Goal: Information Seeking & Learning: Learn about a topic

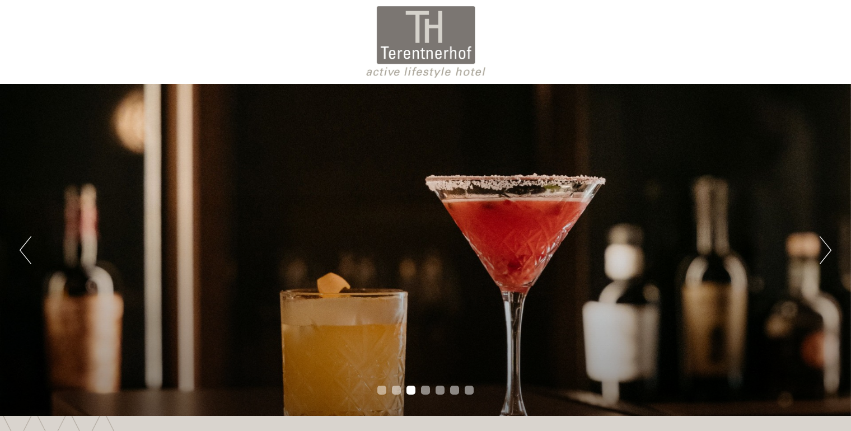
click at [434, 39] on div at bounding box center [425, 42] width 627 height 73
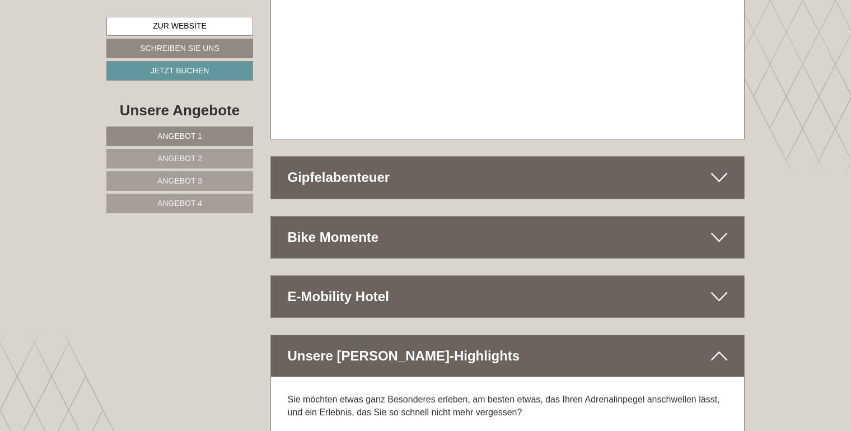
scroll to position [5868, 0]
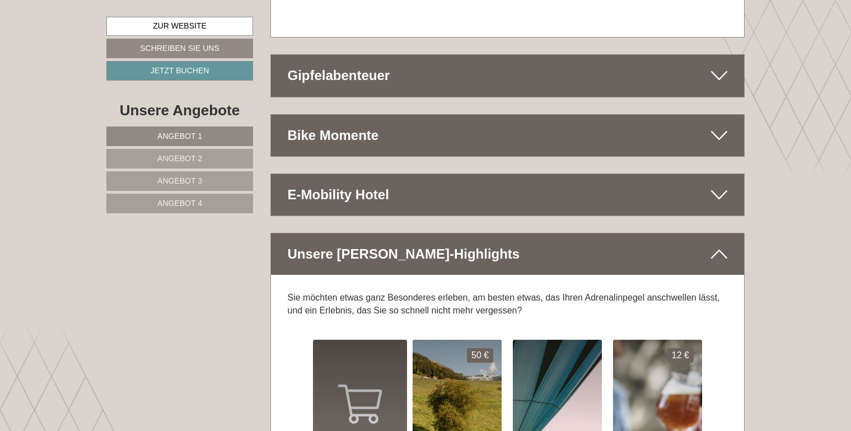
click at [720, 185] on icon at bounding box center [719, 194] width 16 height 19
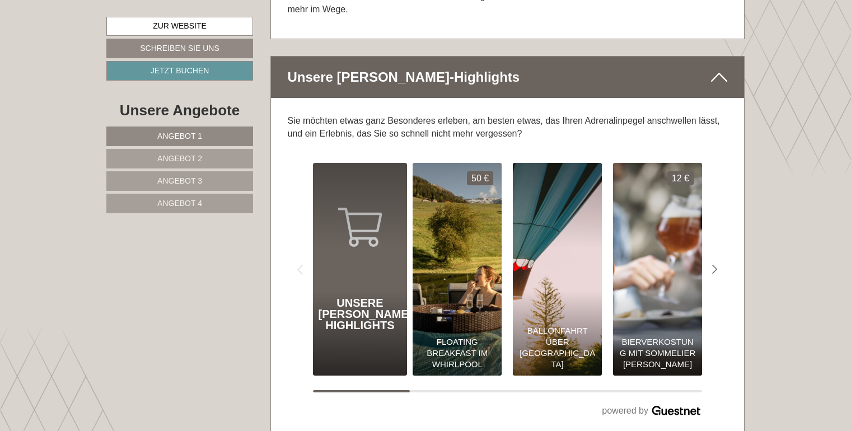
scroll to position [6136, 0]
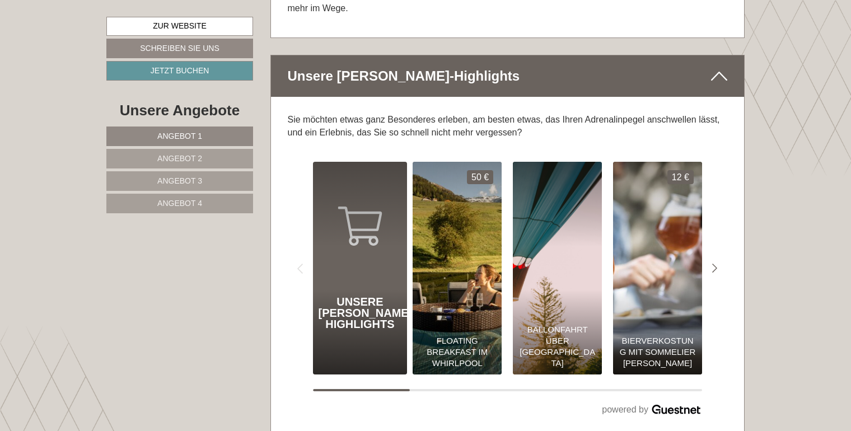
click at [576, 224] on img "Unsere Sommer Highlights 0€" at bounding box center [557, 268] width 98 height 234
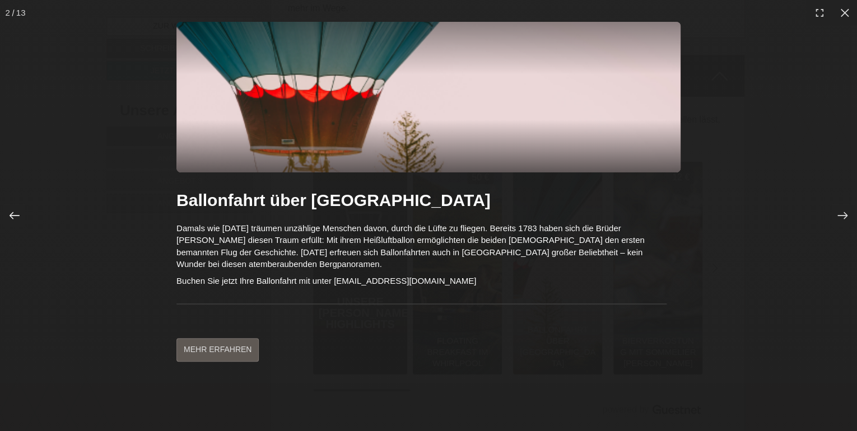
click at [12, 217] on icon at bounding box center [14, 215] width 11 height 11
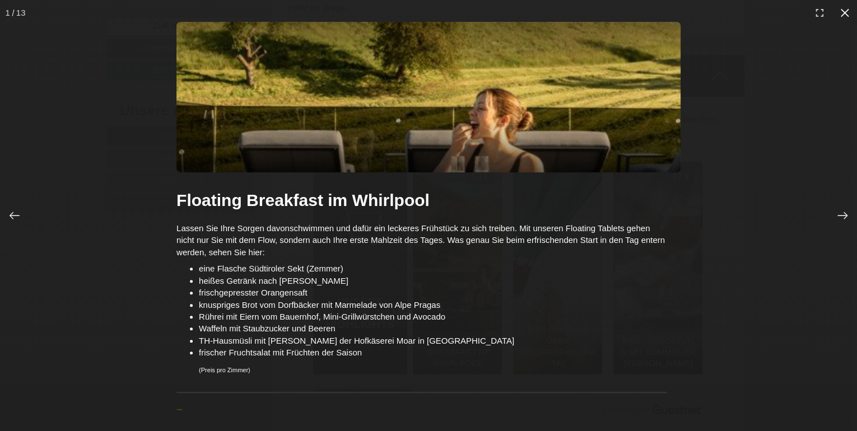
click at [844, 11] on icon at bounding box center [844, 12] width 8 height 8
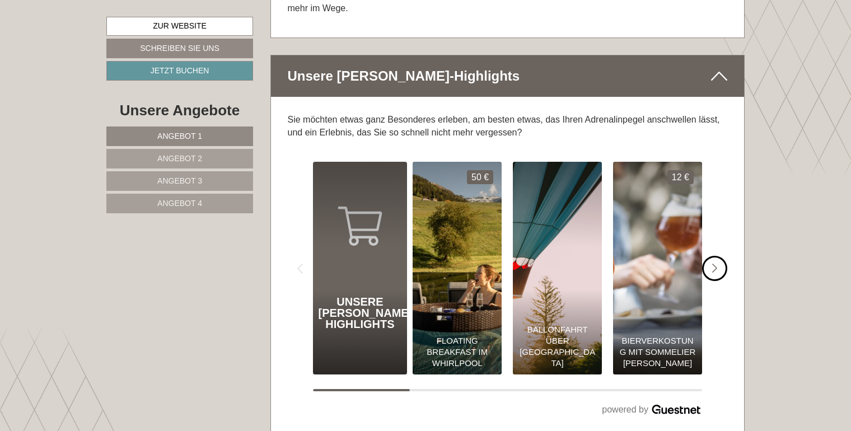
click at [717, 264] on icon "#gn-shop-1 .a-arrow { fill:#4a8f1b; }" at bounding box center [715, 269] width 6 height 10
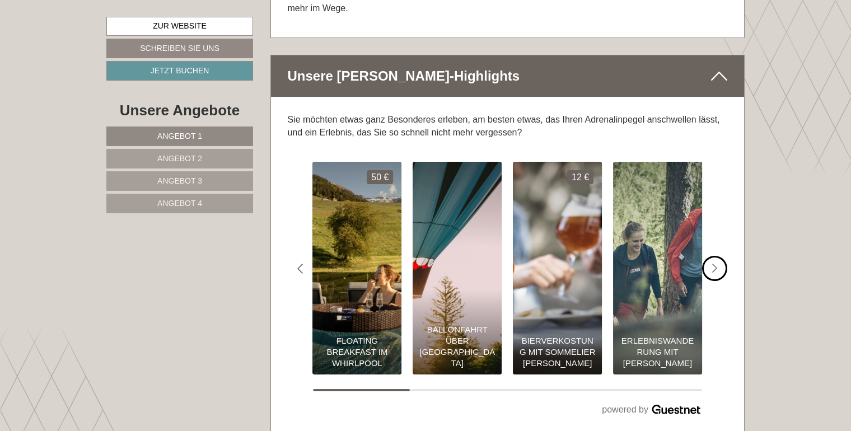
click at [718, 256] on div "#gn-shop-1 .a-arrow { fill:#4a8f1b; }" at bounding box center [714, 268] width 25 height 25
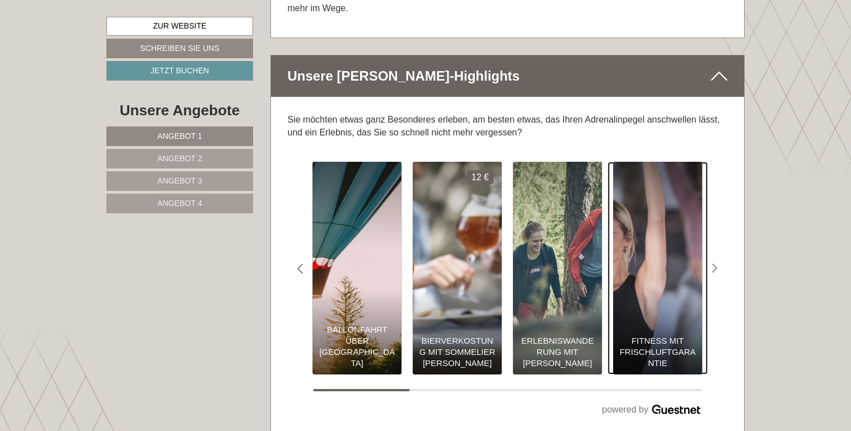
click at [674, 289] on div "Fitness mit Frischluftgarantie" at bounding box center [657, 331] width 89 height 85
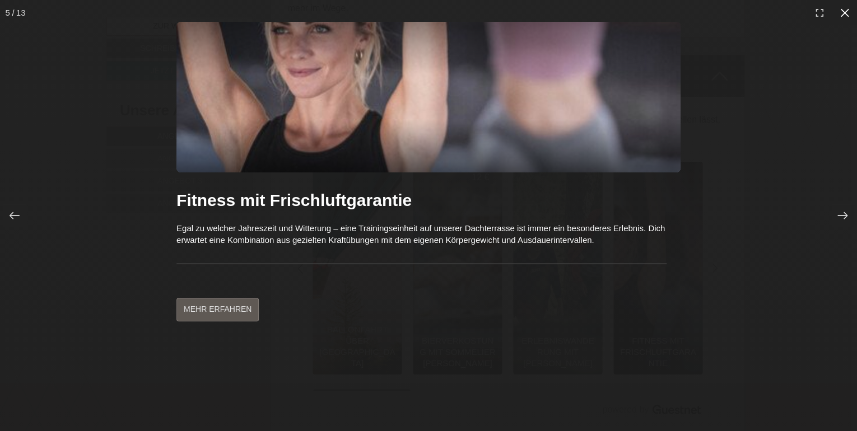
click at [840, 13] on icon at bounding box center [844, 12] width 11 height 11
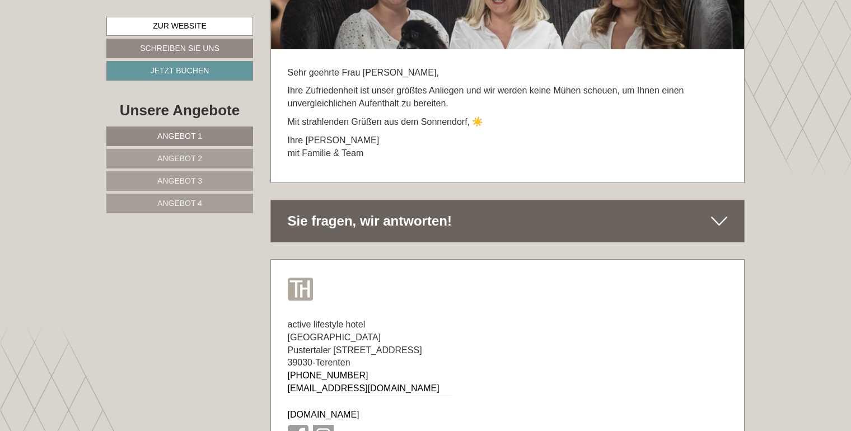
scroll to position [6975, 0]
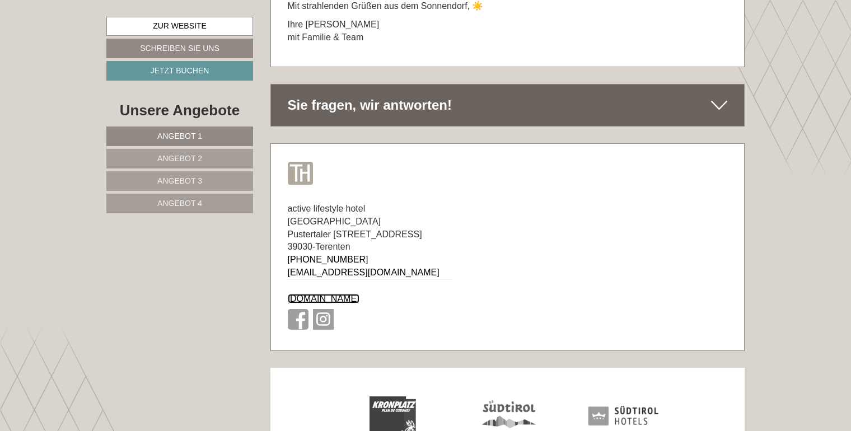
click at [320, 294] on link "[DOMAIN_NAME]" at bounding box center [324, 299] width 72 height 10
